Goal: Obtain resource: Obtain resource

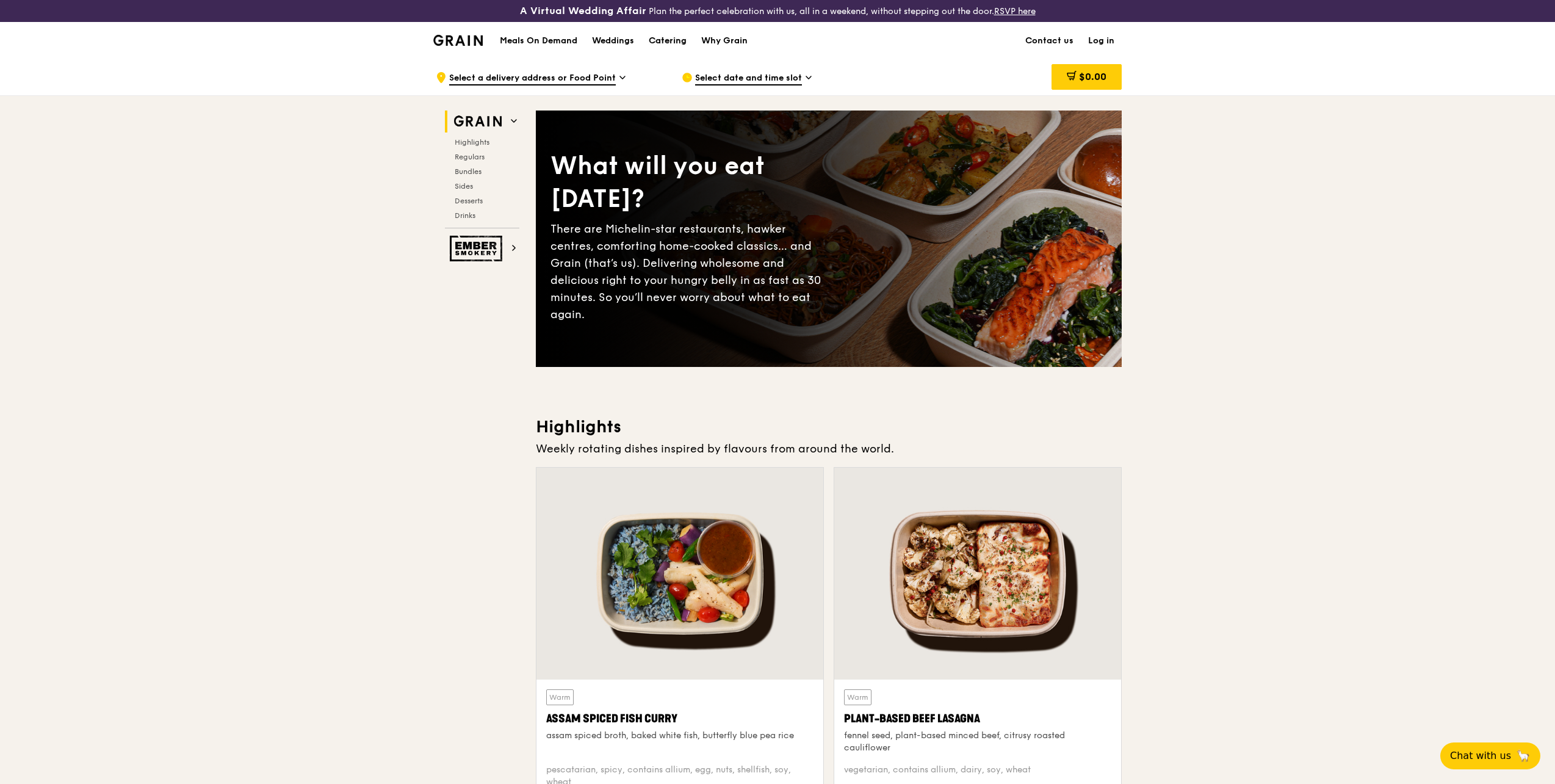
click at [662, 34] on div "Catering" at bounding box center [668, 41] width 38 height 36
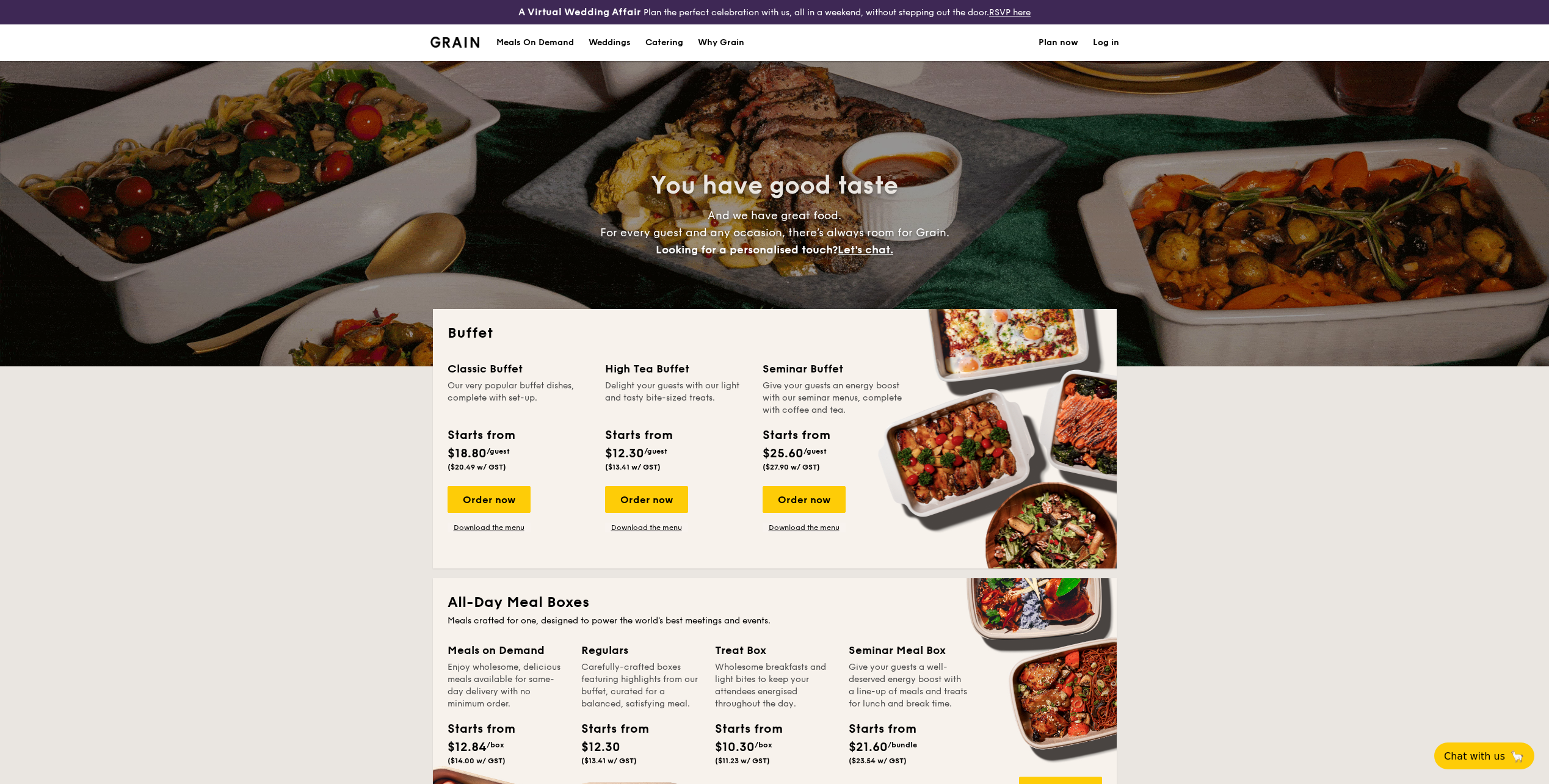
select select
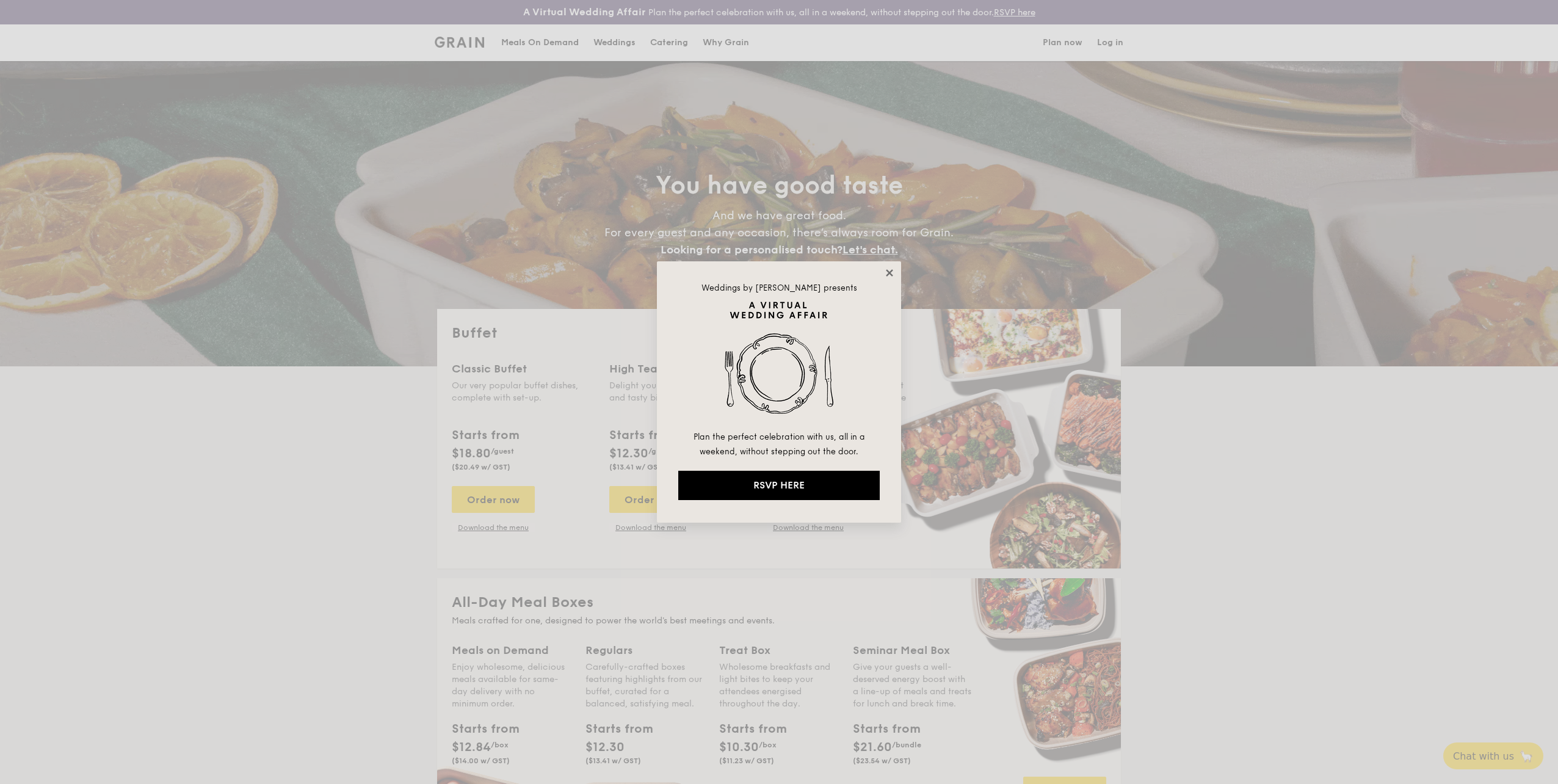
click at [889, 270] on icon at bounding box center [889, 273] width 11 height 11
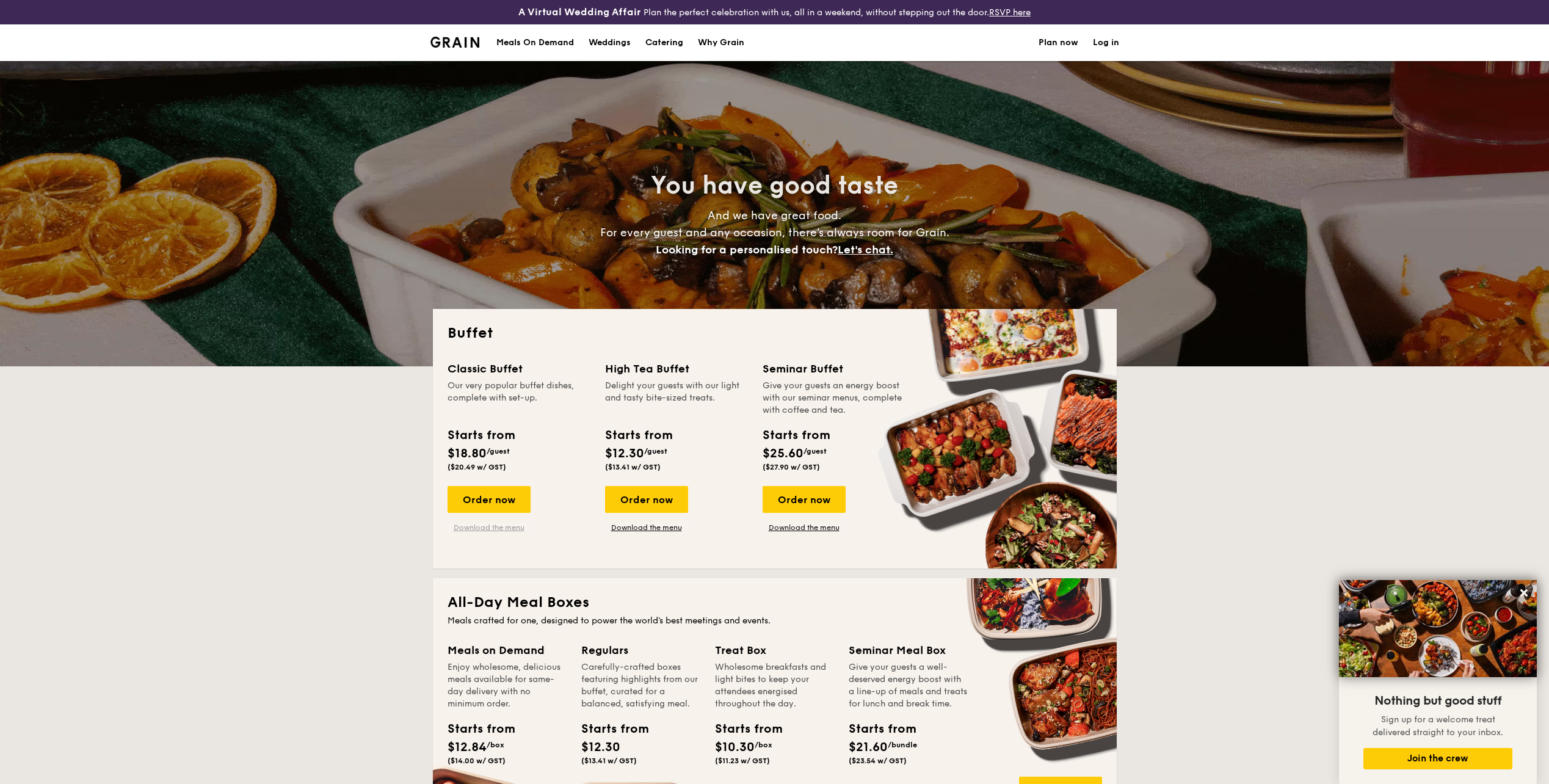
click at [493, 531] on link "Download the menu" at bounding box center [489, 527] width 83 height 10
